Goal: Task Accomplishment & Management: Use online tool/utility

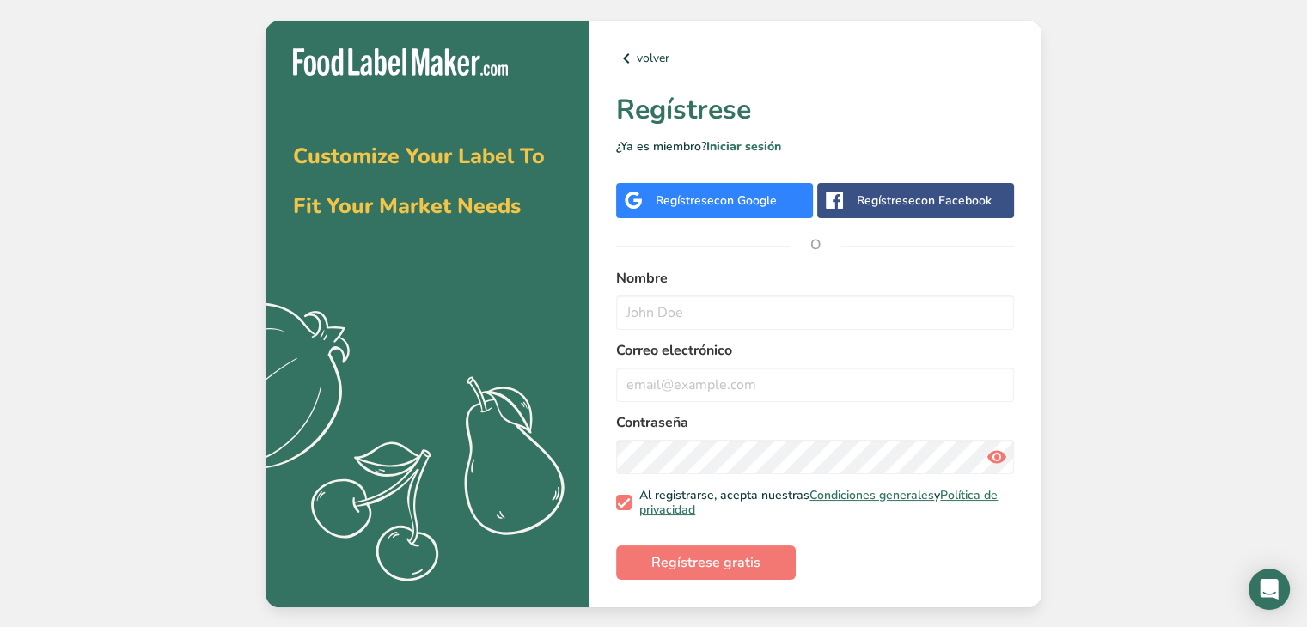
click at [756, 193] on span "con Google" at bounding box center [745, 201] width 63 height 16
click at [735, 556] on span "Regístrese gratis" at bounding box center [706, 563] width 109 height 21
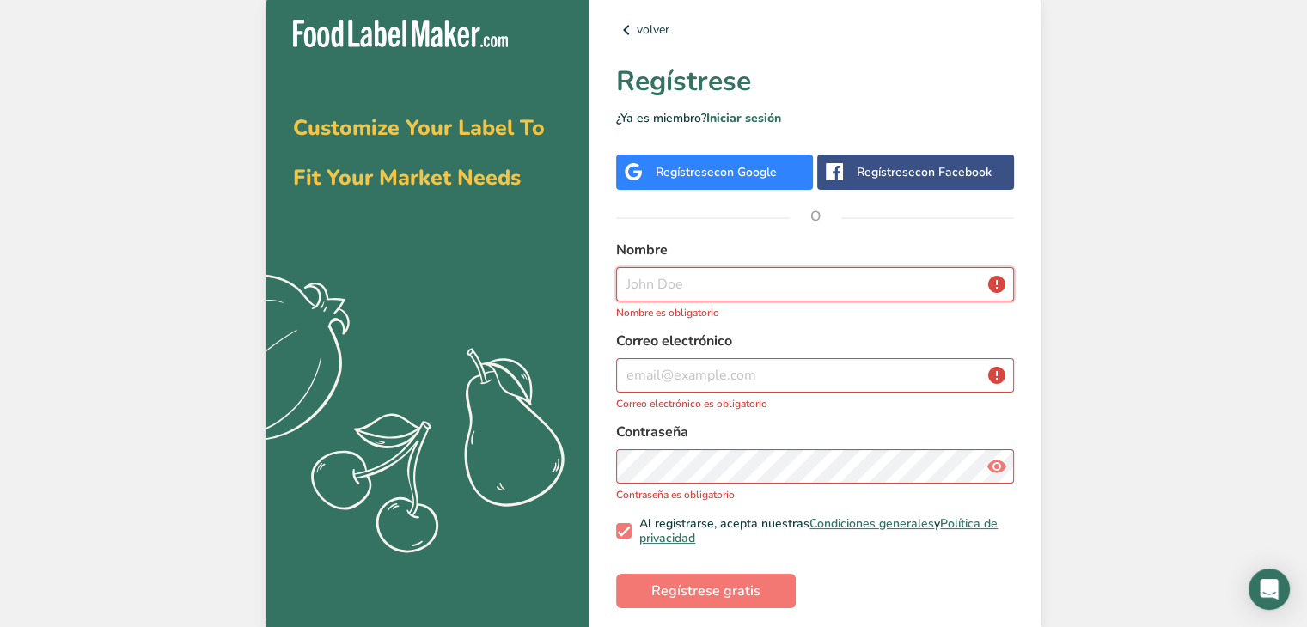
click at [670, 288] on input "text" at bounding box center [815, 284] width 398 height 34
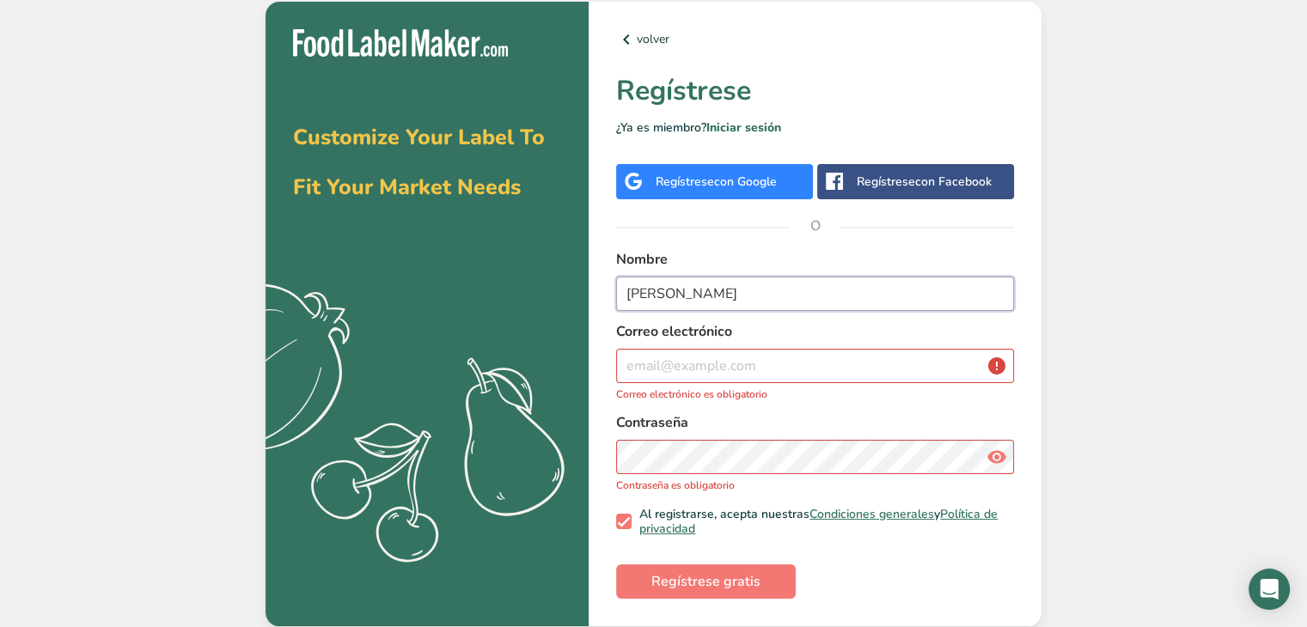
type input "carla"
click at [676, 389] on p "Correo electrónico es obligatorio" at bounding box center [815, 394] width 398 height 15
click at [676, 372] on input "email" at bounding box center [815, 366] width 398 height 34
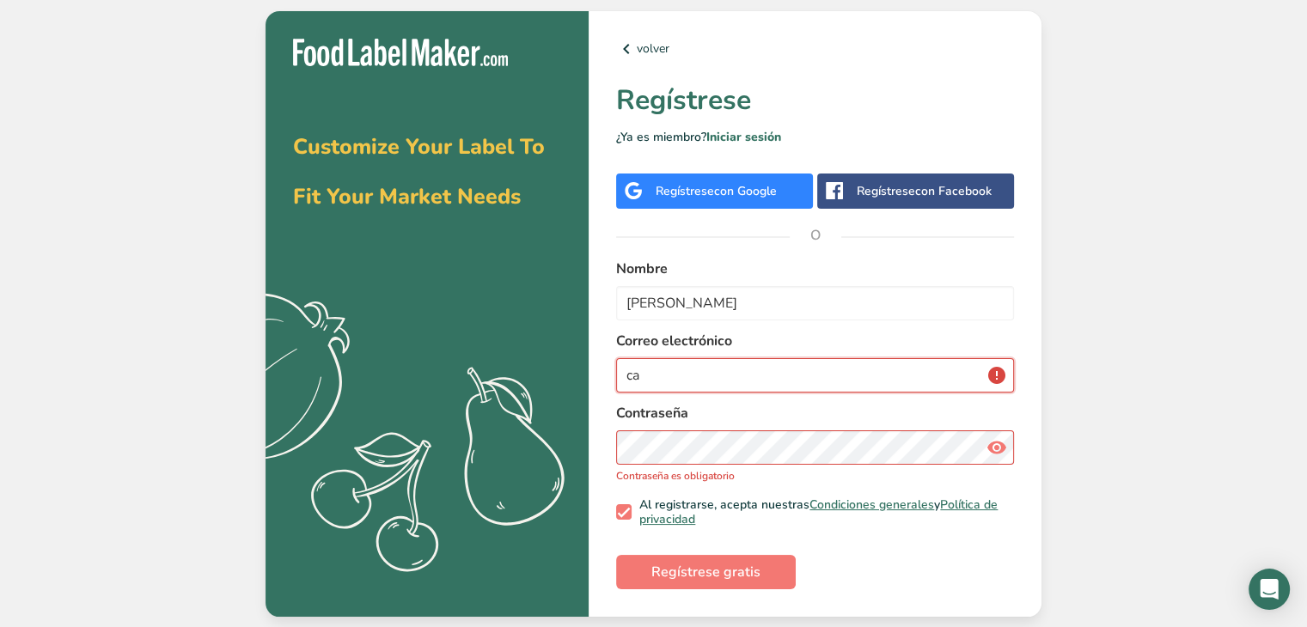
type input "c"
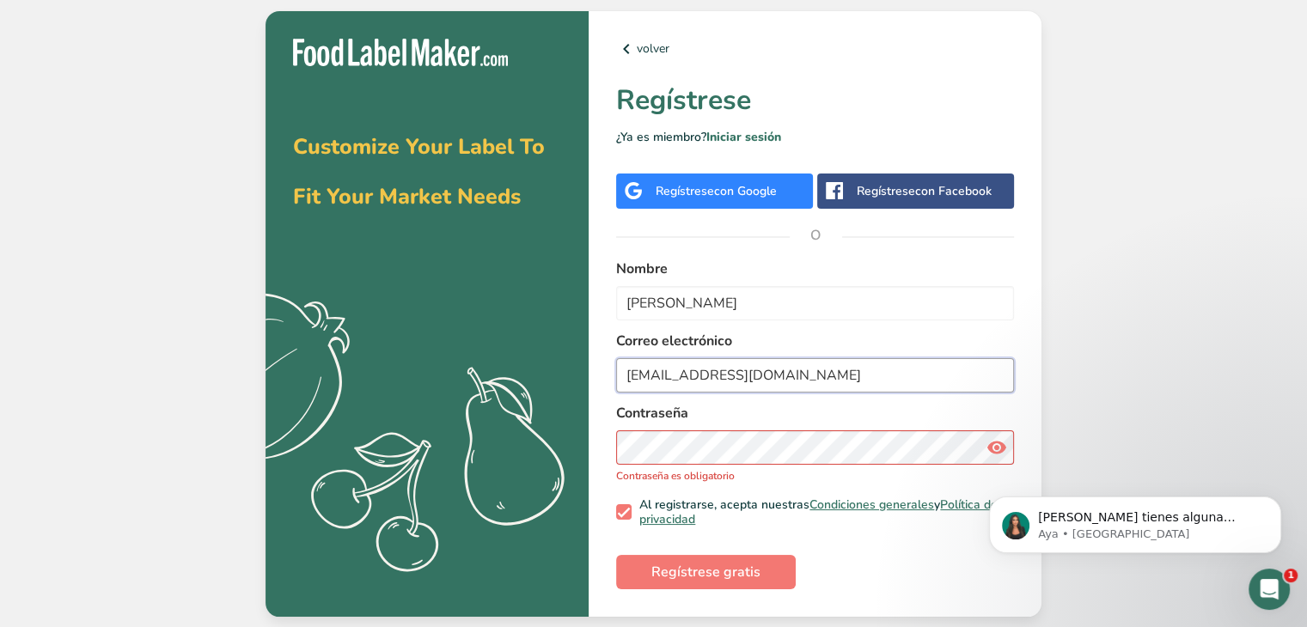
type input "paleronavarrocs@gmail.com"
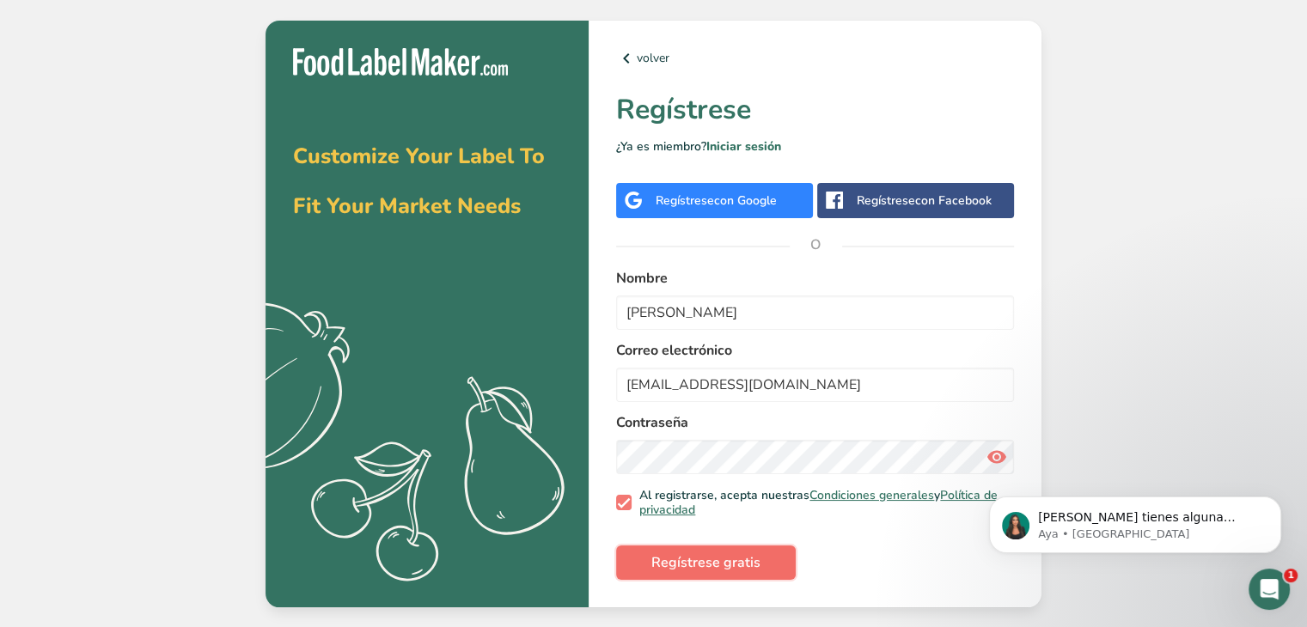
click at [713, 572] on span "Regístrese gratis" at bounding box center [706, 563] width 109 height 21
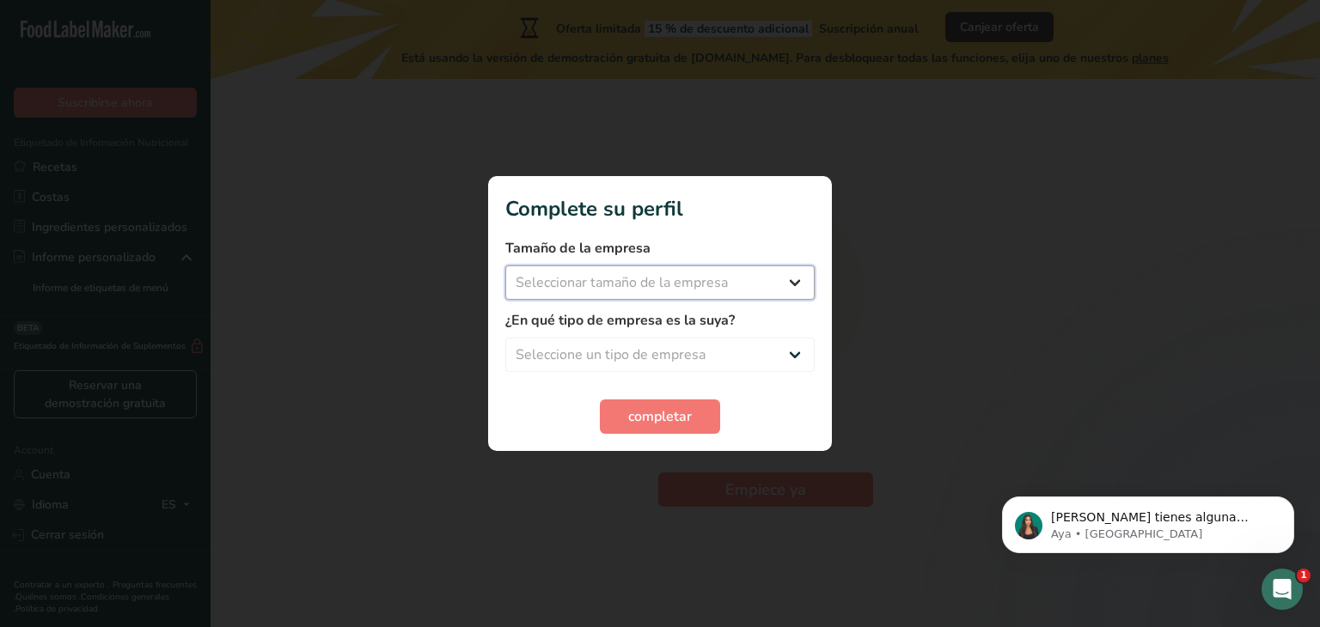
click at [783, 286] on select "Seleccionar tamaño de la empresa Menos de 10 empleados De 10 a 50 empleados De …" at bounding box center [659, 283] width 309 height 34
select select "1"
click at [505, 266] on select "Seleccionar tamaño de la empresa Menos de 10 empleados De 10 a 50 empleados De …" at bounding box center [659, 283] width 309 height 34
click at [743, 350] on select "Seleccione un tipo de empresa Fabricante de alimentos envasados Restaurante y c…" at bounding box center [659, 355] width 309 height 34
select select "1"
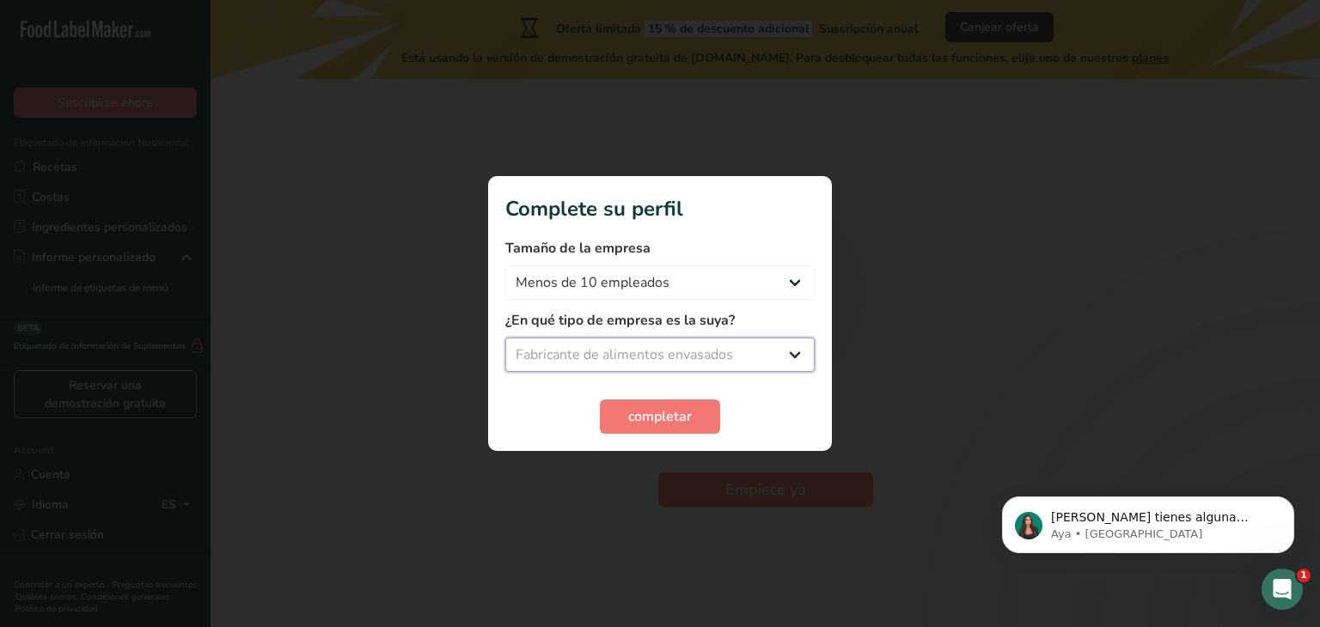
click at [505, 338] on select "Seleccione un tipo de empresa Fabricante de alimentos envasados Restaurante y c…" at bounding box center [659, 355] width 309 height 34
click at [694, 404] on button "completar" at bounding box center [660, 417] width 120 height 34
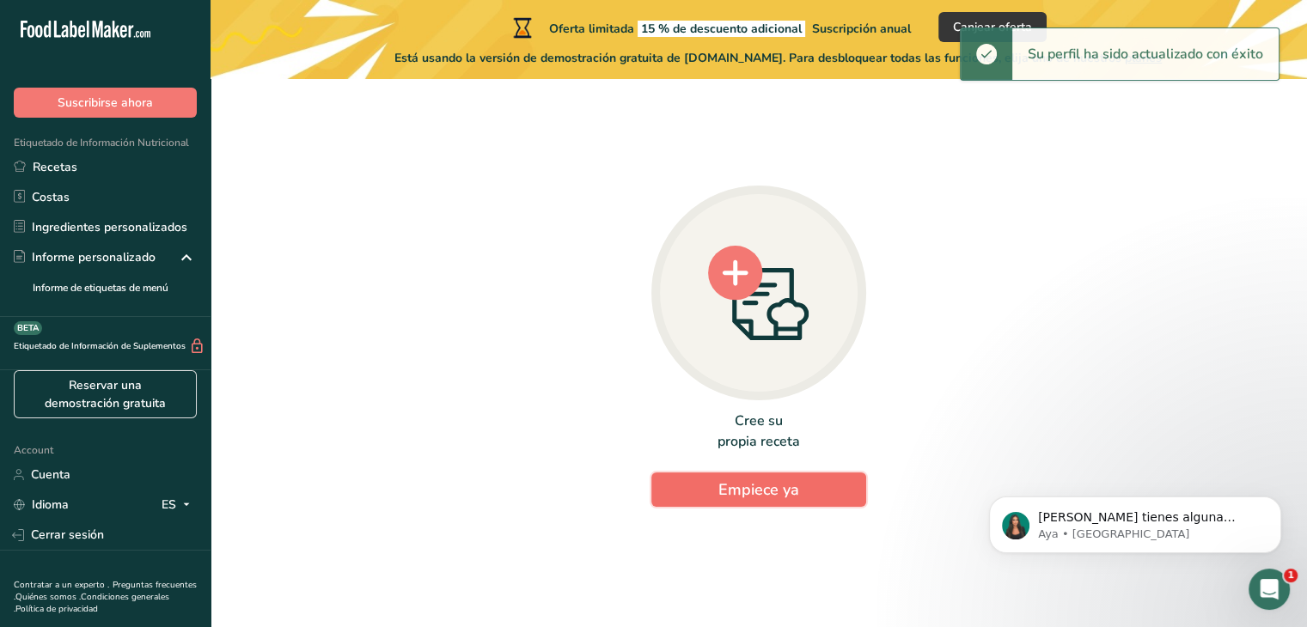
click at [729, 493] on span "Empiece ya" at bounding box center [759, 490] width 81 height 21
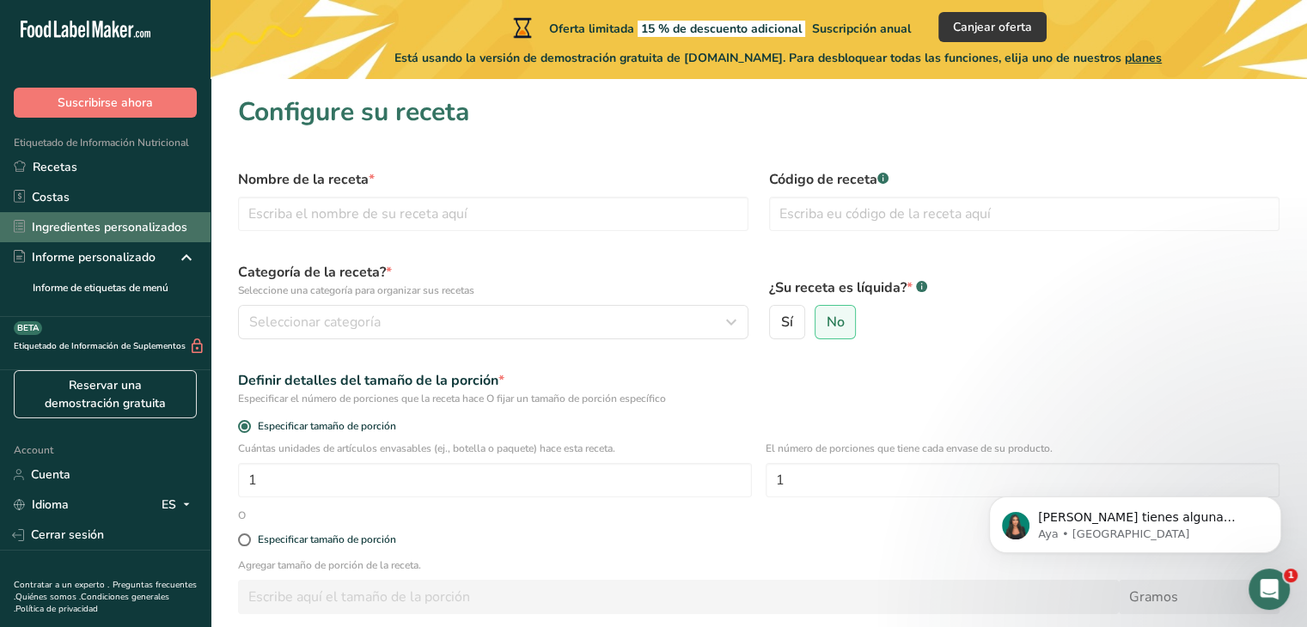
click at [107, 224] on link "Ingredientes personalizados" at bounding box center [105, 227] width 211 height 30
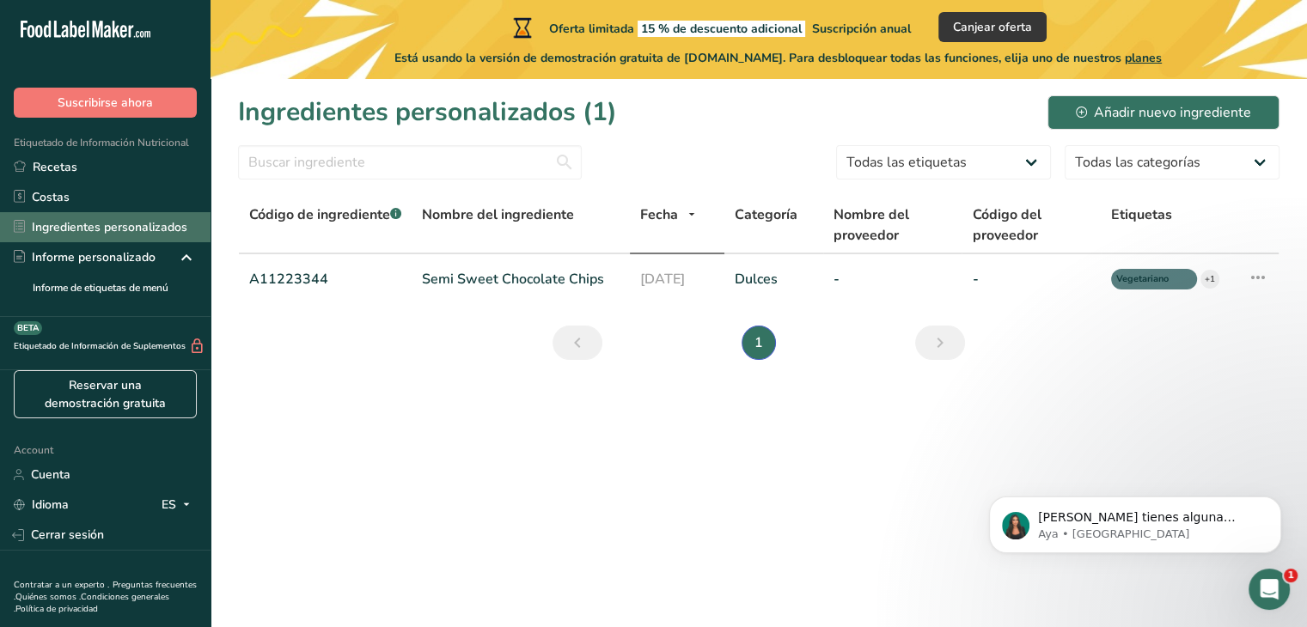
click at [138, 223] on link "Ingredientes personalizados" at bounding box center [105, 227] width 211 height 30
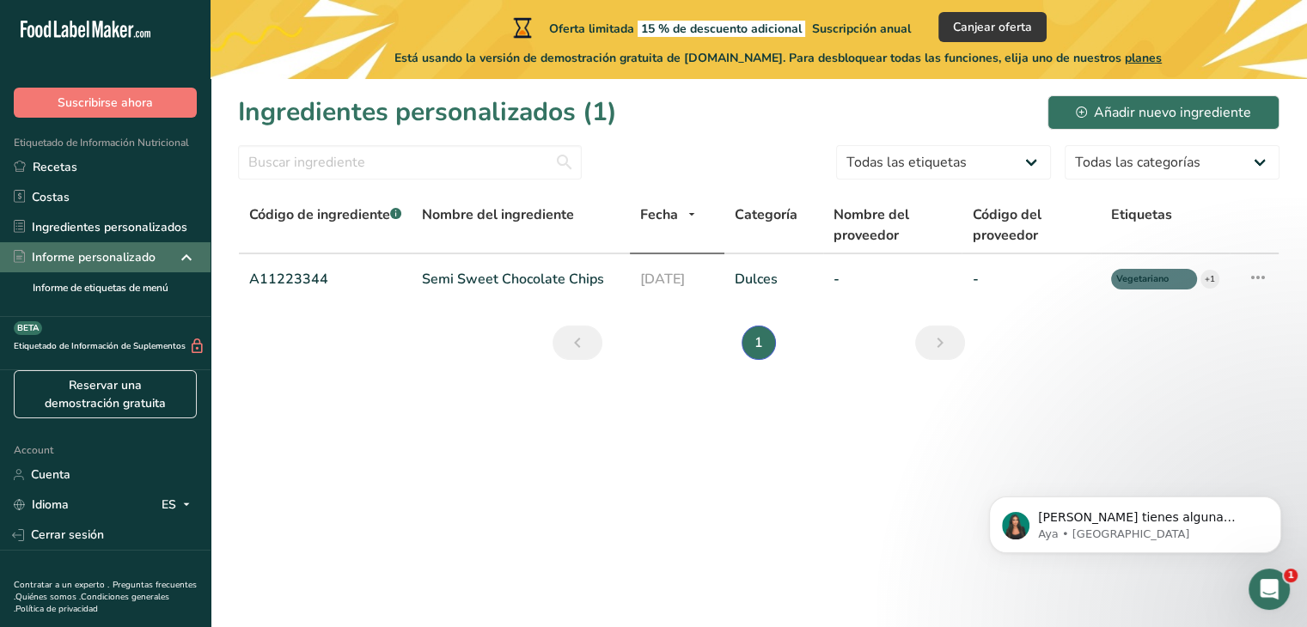
click at [144, 262] on div "Informe personalizado" at bounding box center [85, 257] width 142 height 18
click at [176, 251] on icon at bounding box center [186, 257] width 21 height 31
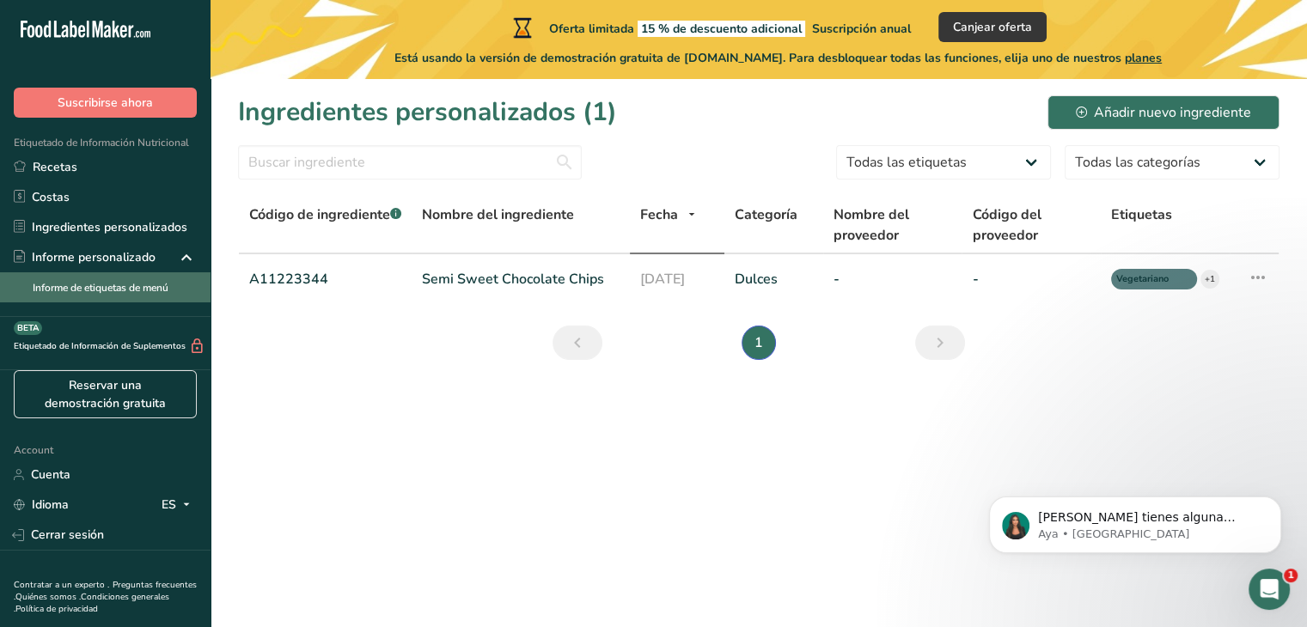
click at [155, 292] on link "Informe de etiquetas de menú" at bounding box center [105, 287] width 211 height 30
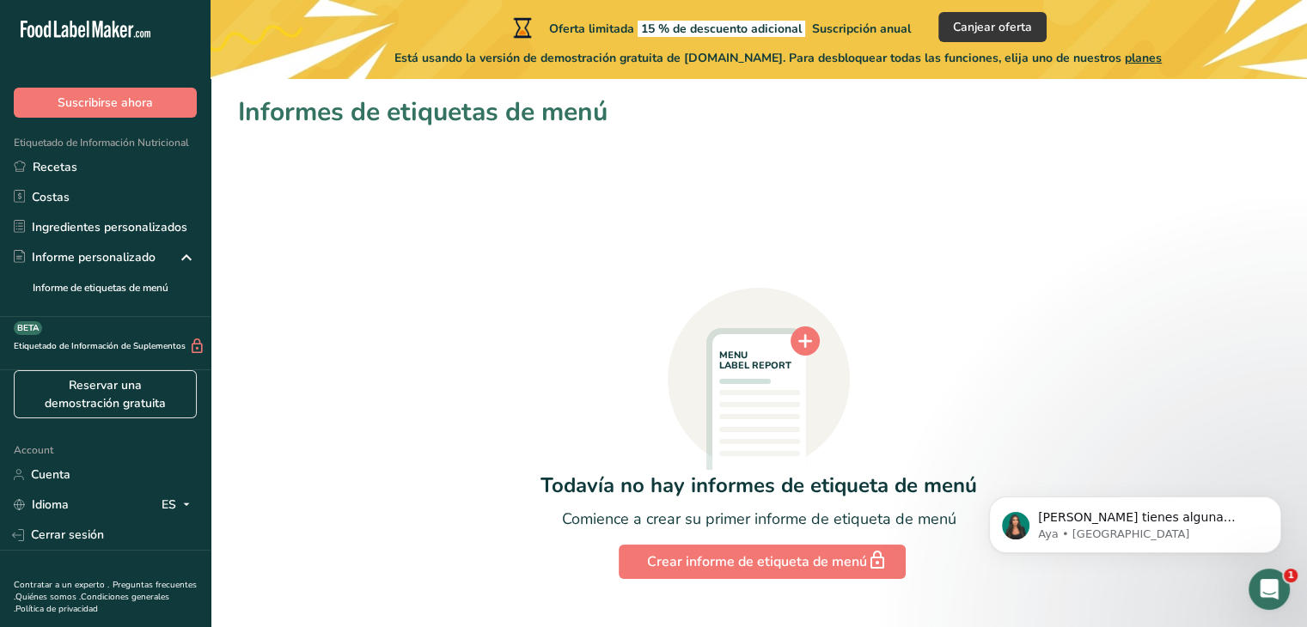
scroll to position [34, 0]
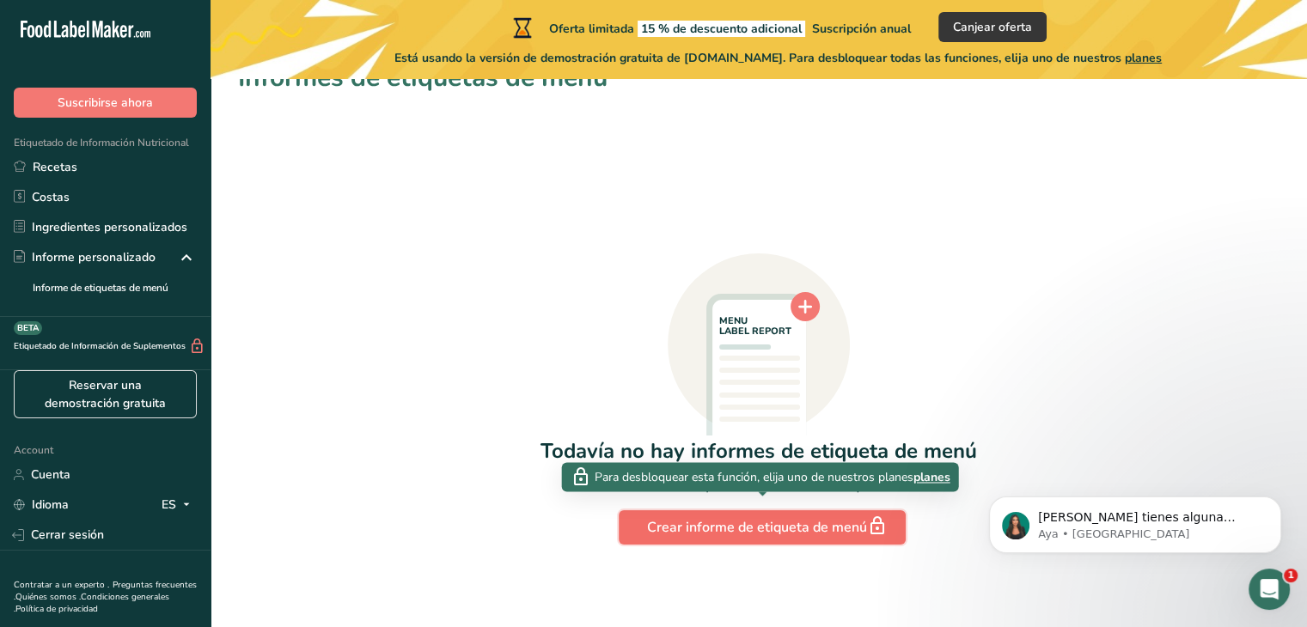
click at [669, 517] on div "Crear informe de etiqueta de menú" at bounding box center [762, 528] width 230 height 24
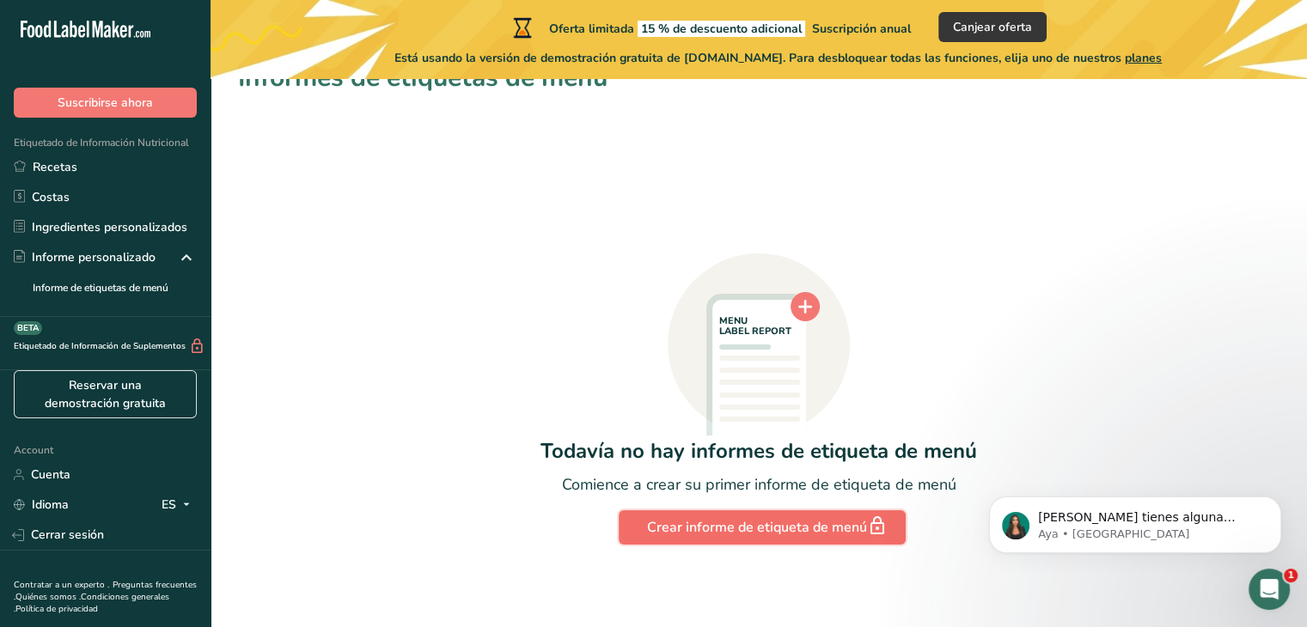
click at [713, 524] on div "Crear informe de etiqueta de menú" at bounding box center [762, 528] width 230 height 24
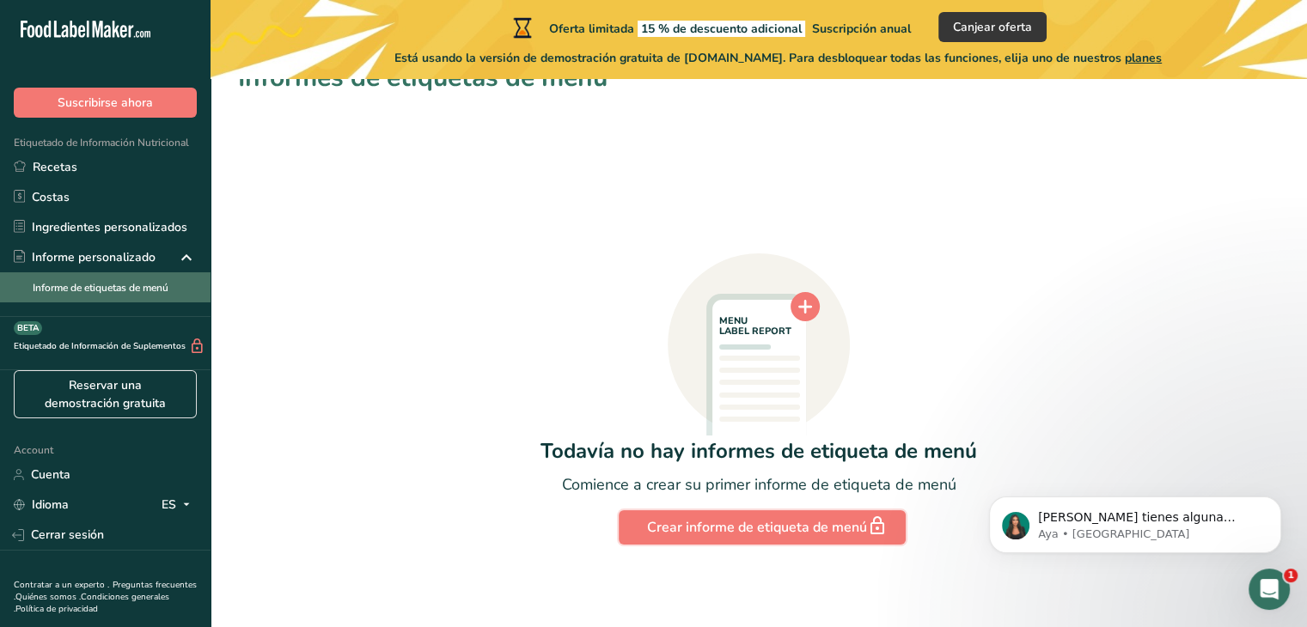
scroll to position [0, 0]
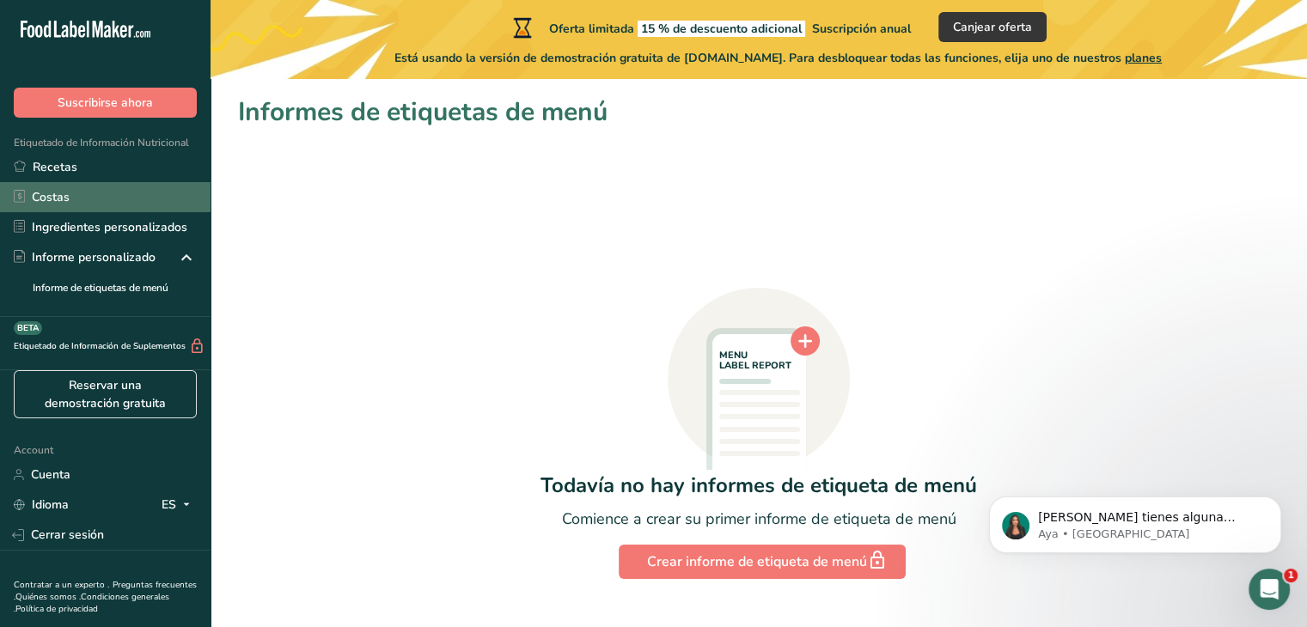
click at [68, 194] on link "Costas" at bounding box center [105, 197] width 211 height 30
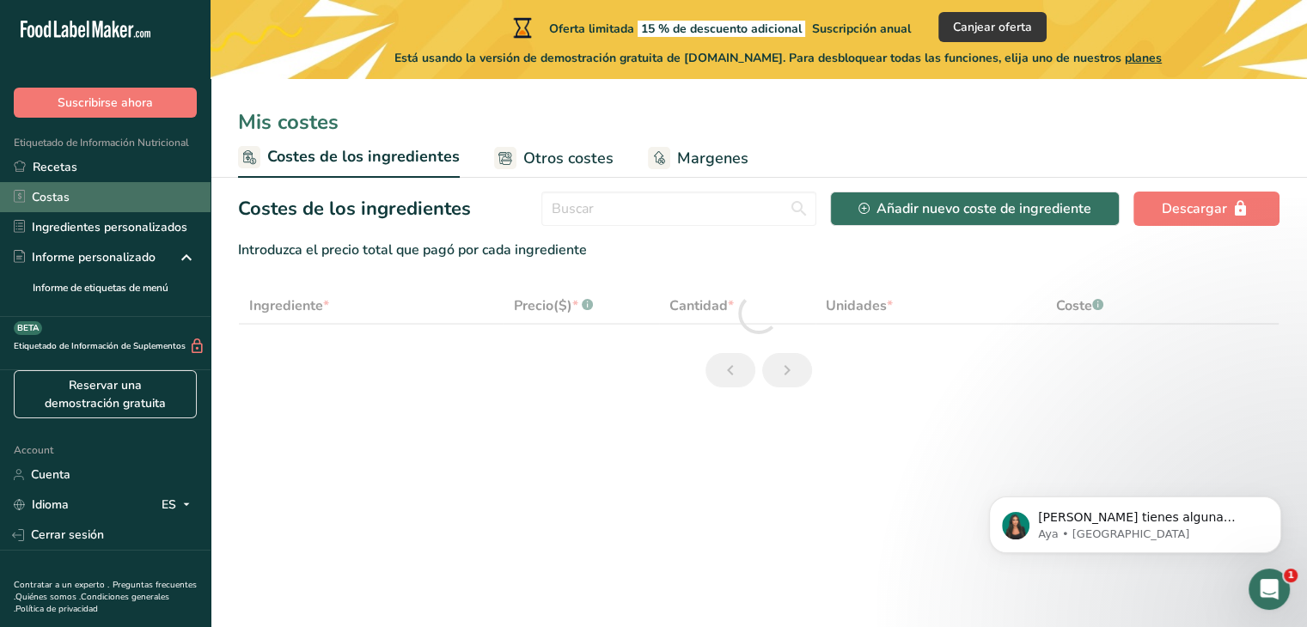
select select "1"
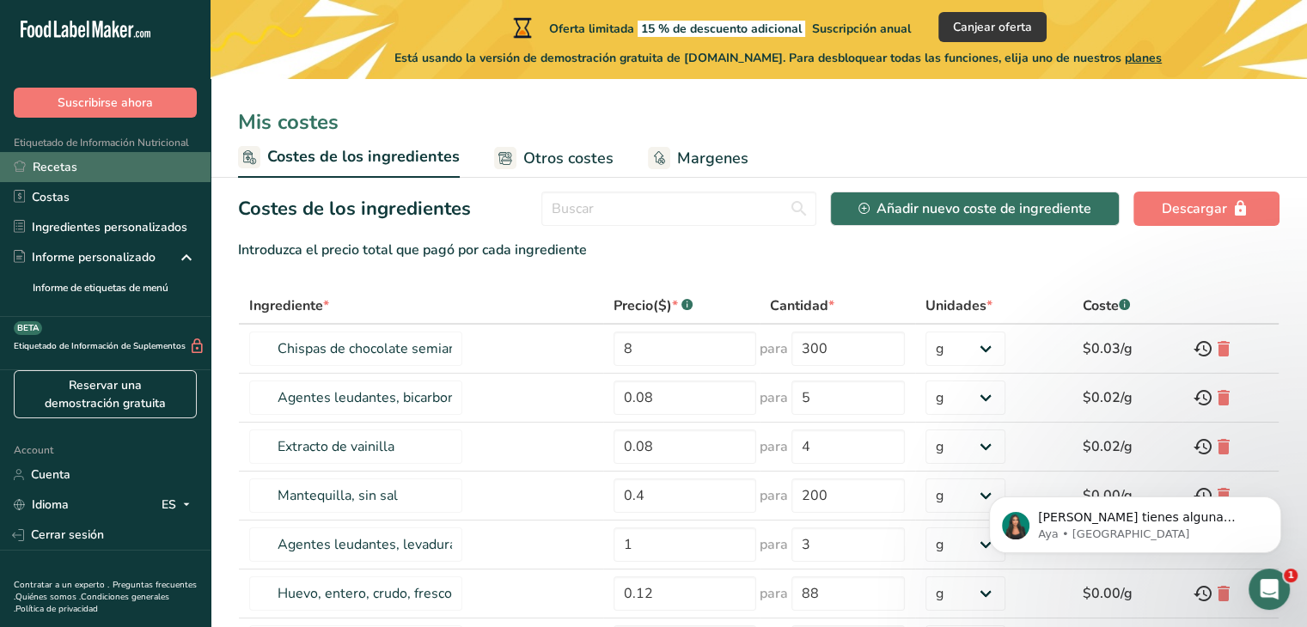
click at [75, 179] on link "Recetas" at bounding box center [105, 167] width 211 height 30
